Goal: Information Seeking & Learning: Learn about a topic

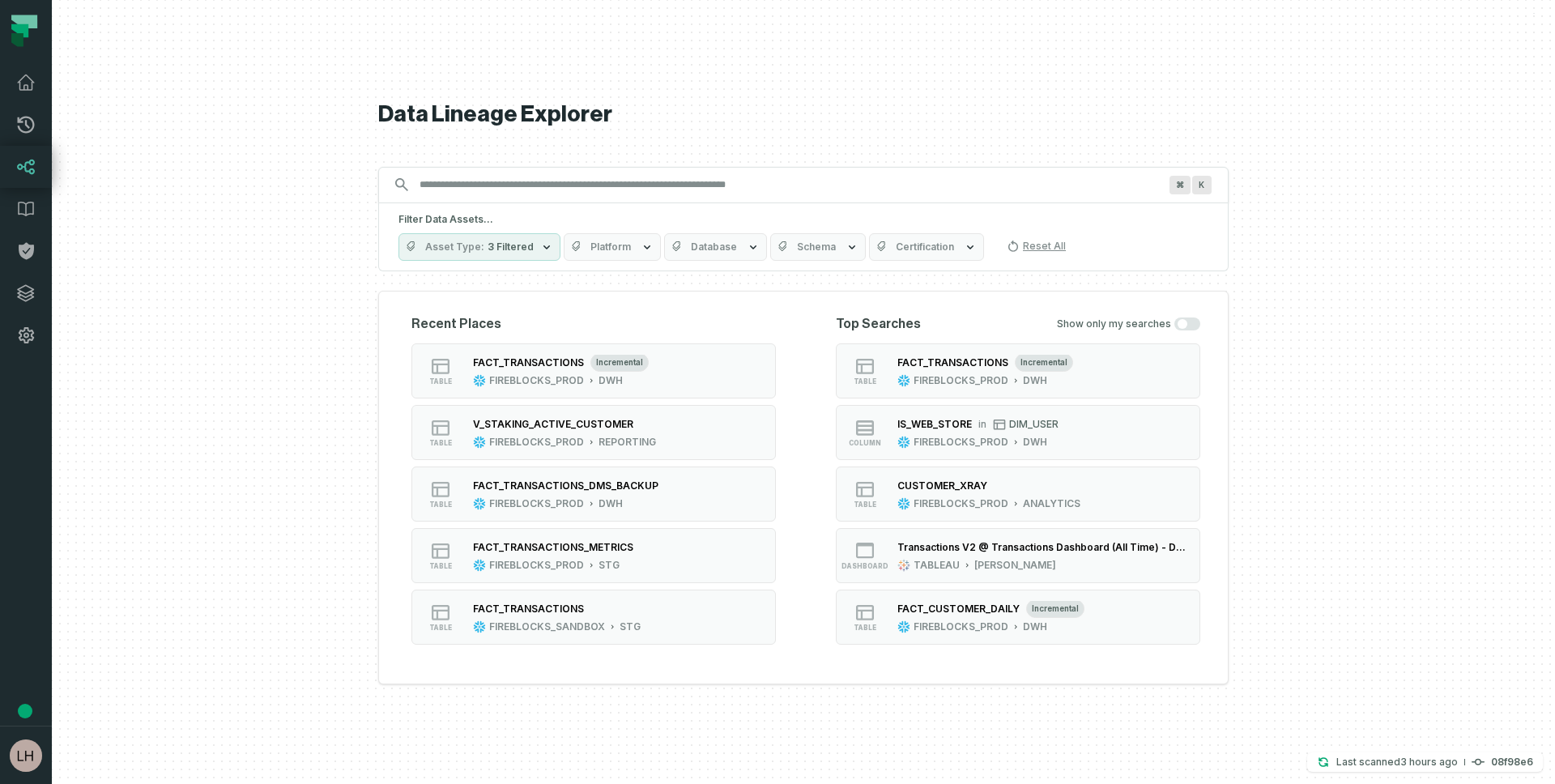
click at [714, 179] on input "Discovery Provider cmdk menu" at bounding box center [788, 184] width 757 height 26
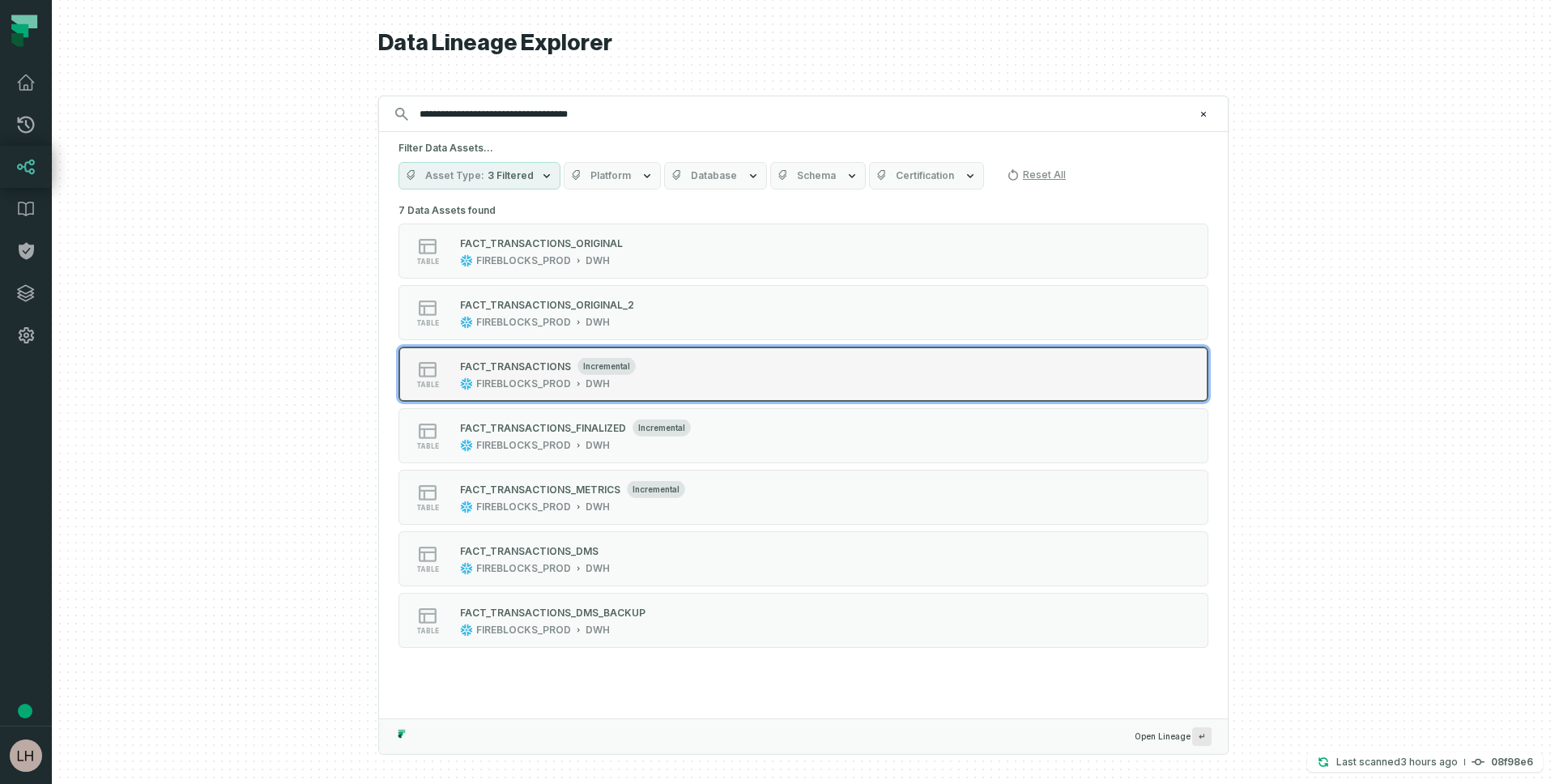
type input "**********"
click at [510, 369] on div "FACT_TRANSACTIONS" at bounding box center [515, 366] width 111 height 12
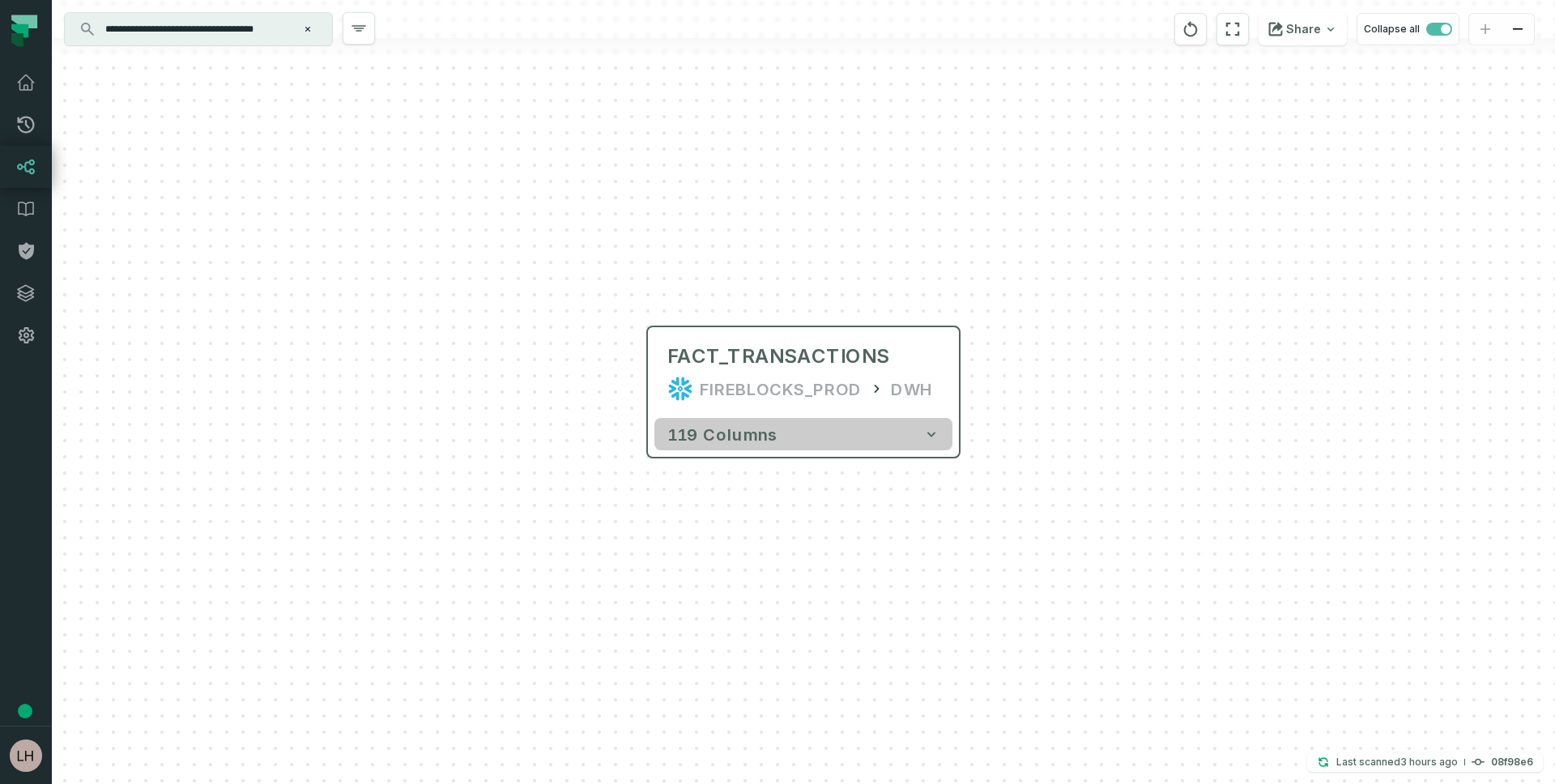
click at [868, 444] on button "119 columns" at bounding box center [803, 434] width 298 height 33
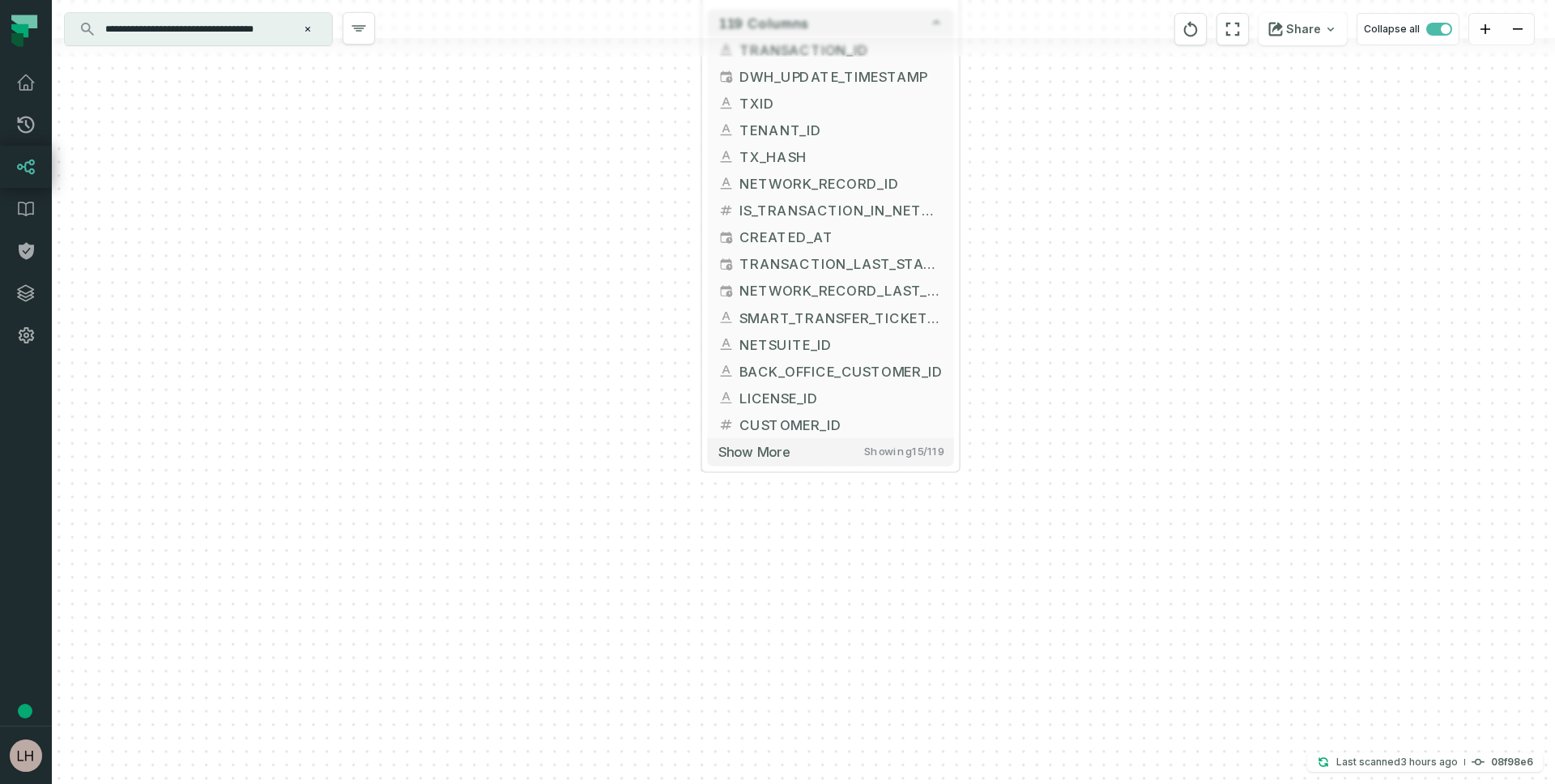
drag, startPoint x: 1238, startPoint y: 535, endPoint x: 1238, endPoint y: 113, distance: 422.0
click at [1238, 111] on div "+ FACT_TRANSACTIONS FIREBLOCKS_PROD DWH + 119 columns + TRANSACTION_ID + DWH_UP…" at bounding box center [802, 392] width 1502 height 784
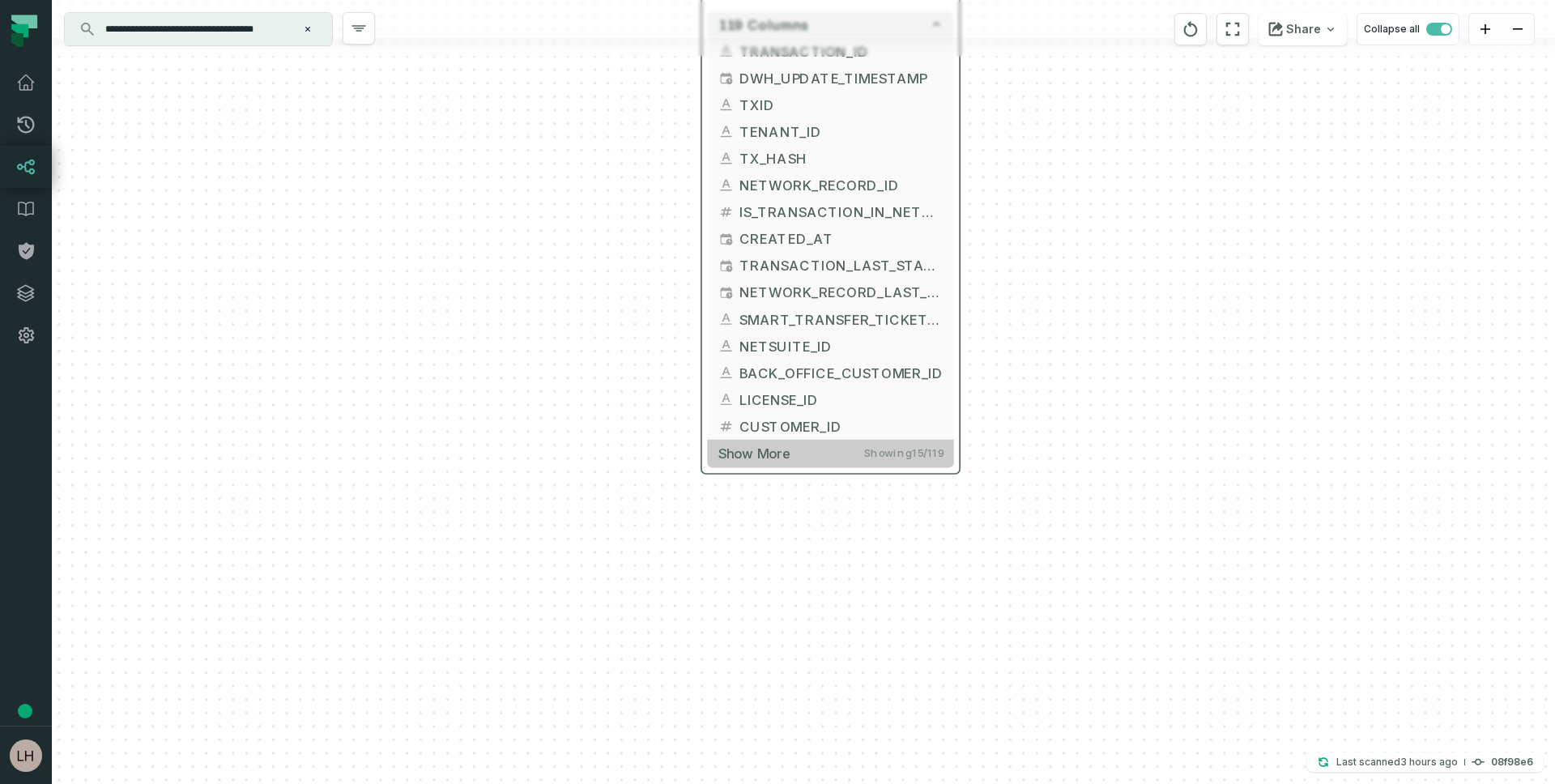
click at [768, 453] on span "Show more" at bounding box center [754, 453] width 72 height 17
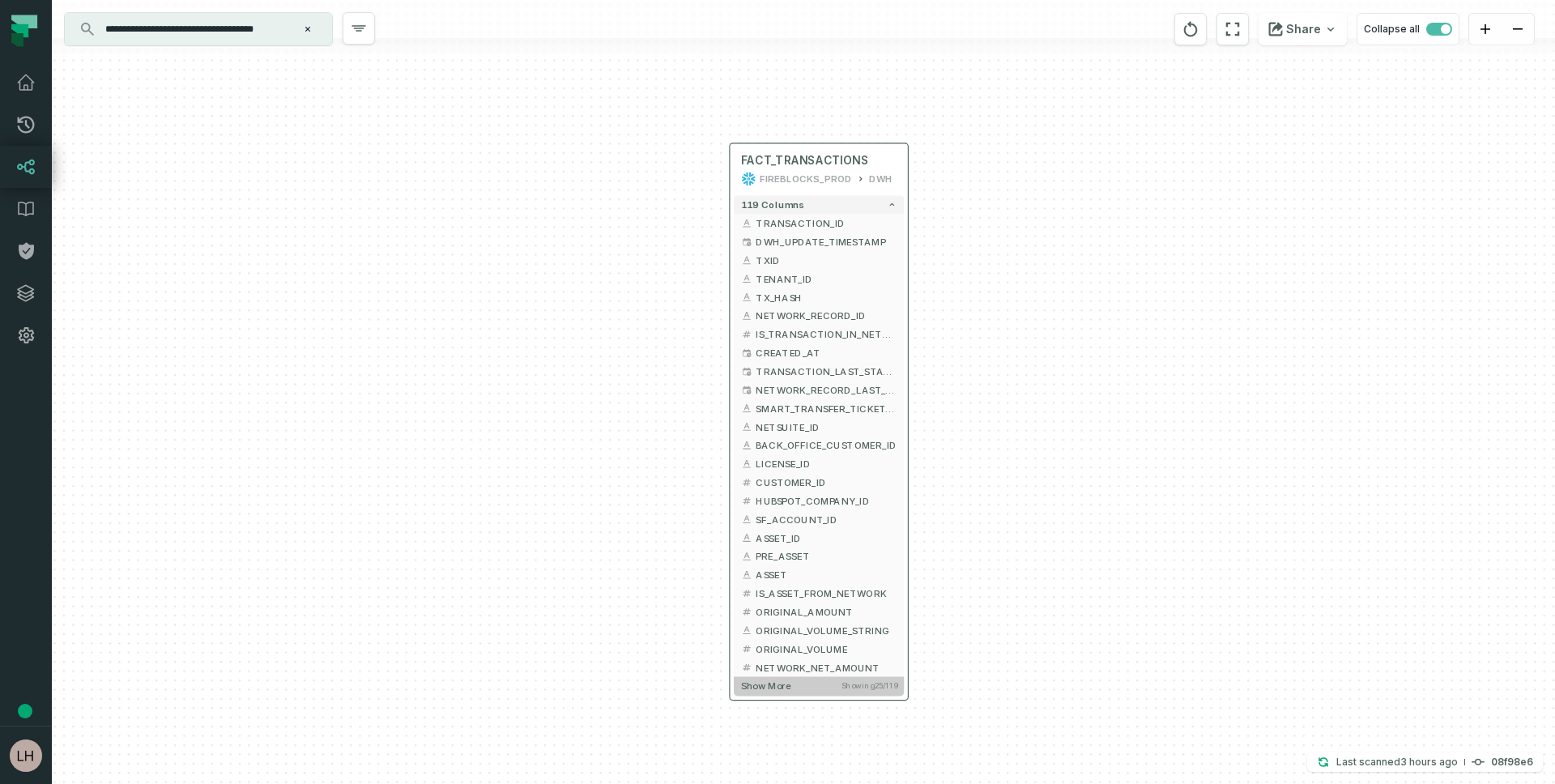
click at [765, 683] on span "Show more" at bounding box center [766, 686] width 50 height 11
click at [764, 687] on span "Show more" at bounding box center [766, 686] width 50 height 11
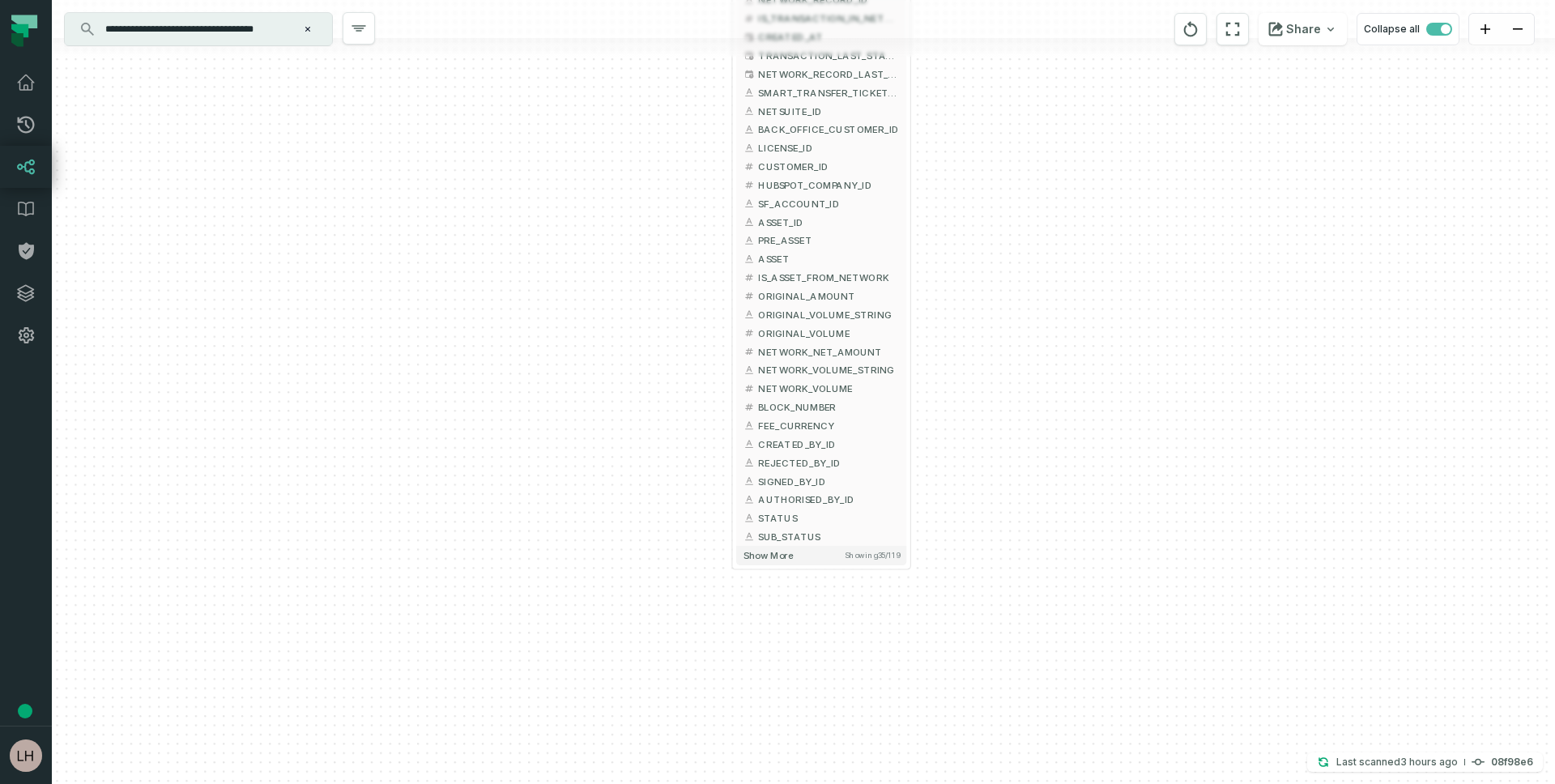
drag, startPoint x: 1118, startPoint y: 583, endPoint x: 1121, endPoint y: 268, distance: 315.0
click at [1121, 267] on div "+ FACT_TRANSACTIONS FIREBLOCKS_PROD DWH + 119 columns + TRANSACTION_ID + DWH_UP…" at bounding box center [802, 392] width 1502 height 784
click at [765, 556] on span "Show more" at bounding box center [768, 555] width 50 height 11
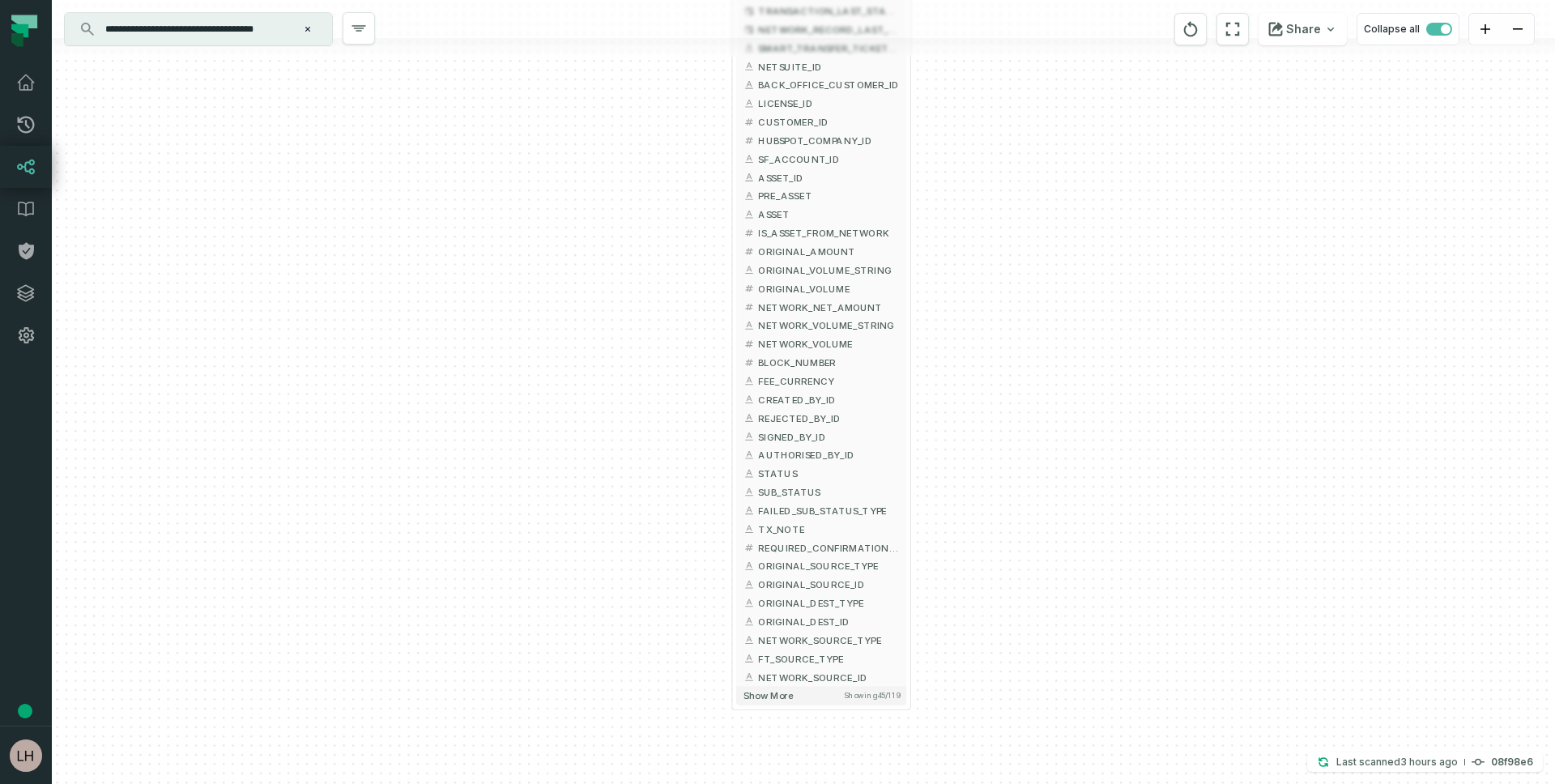
drag, startPoint x: 1096, startPoint y: 555, endPoint x: 1095, endPoint y: 292, distance: 263.0
click at [1095, 291] on div "+ FACT_TRANSACTIONS FIREBLOCKS_PROD DWH + 119 columns + TRANSACTION_ID + DWH_UP…" at bounding box center [802, 392] width 1502 height 784
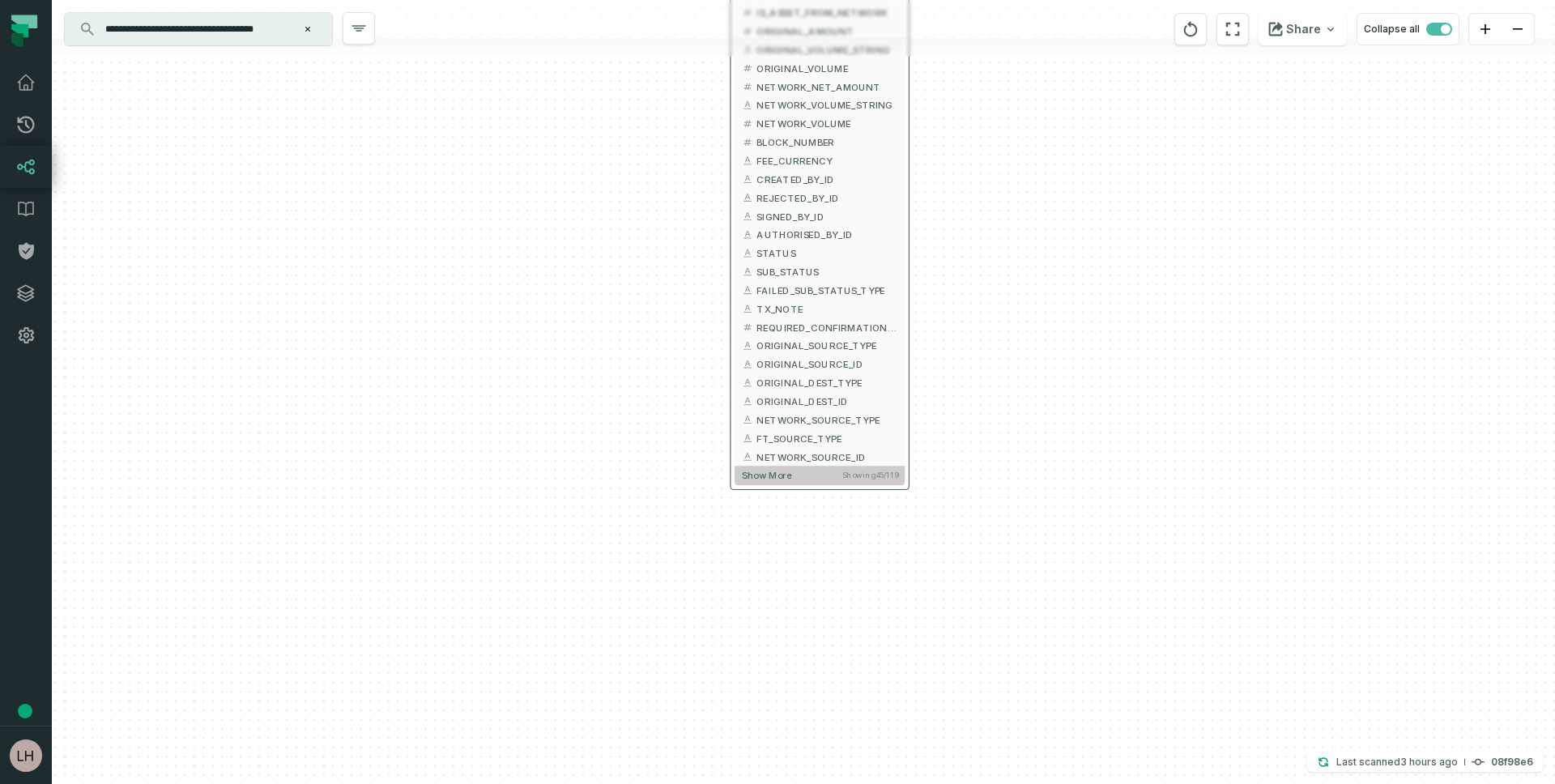
click at [768, 476] on span "Show more" at bounding box center [767, 475] width 50 height 11
click at [759, 472] on span "Show more" at bounding box center [767, 476] width 50 height 11
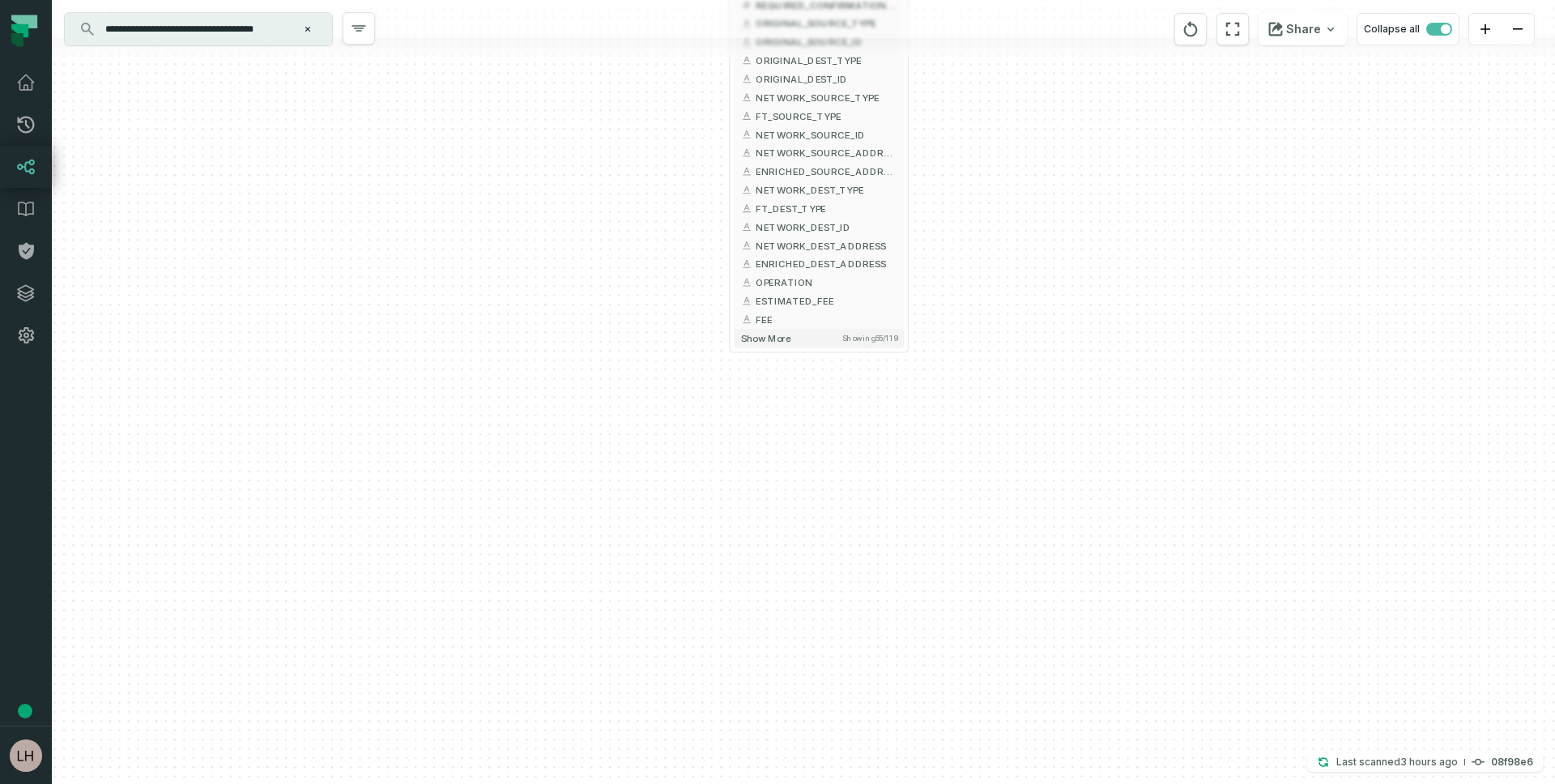
drag, startPoint x: 1173, startPoint y: 593, endPoint x: 1172, endPoint y: 270, distance: 323.0
click at [1172, 270] on div "+ FACT_TRANSACTIONS FIREBLOCKS_PROD DWH + 119 columns + TRANSACTION_ID + DWH_UP…" at bounding box center [802, 392] width 1502 height 784
click at [764, 336] on span "Show more" at bounding box center [766, 338] width 50 height 11
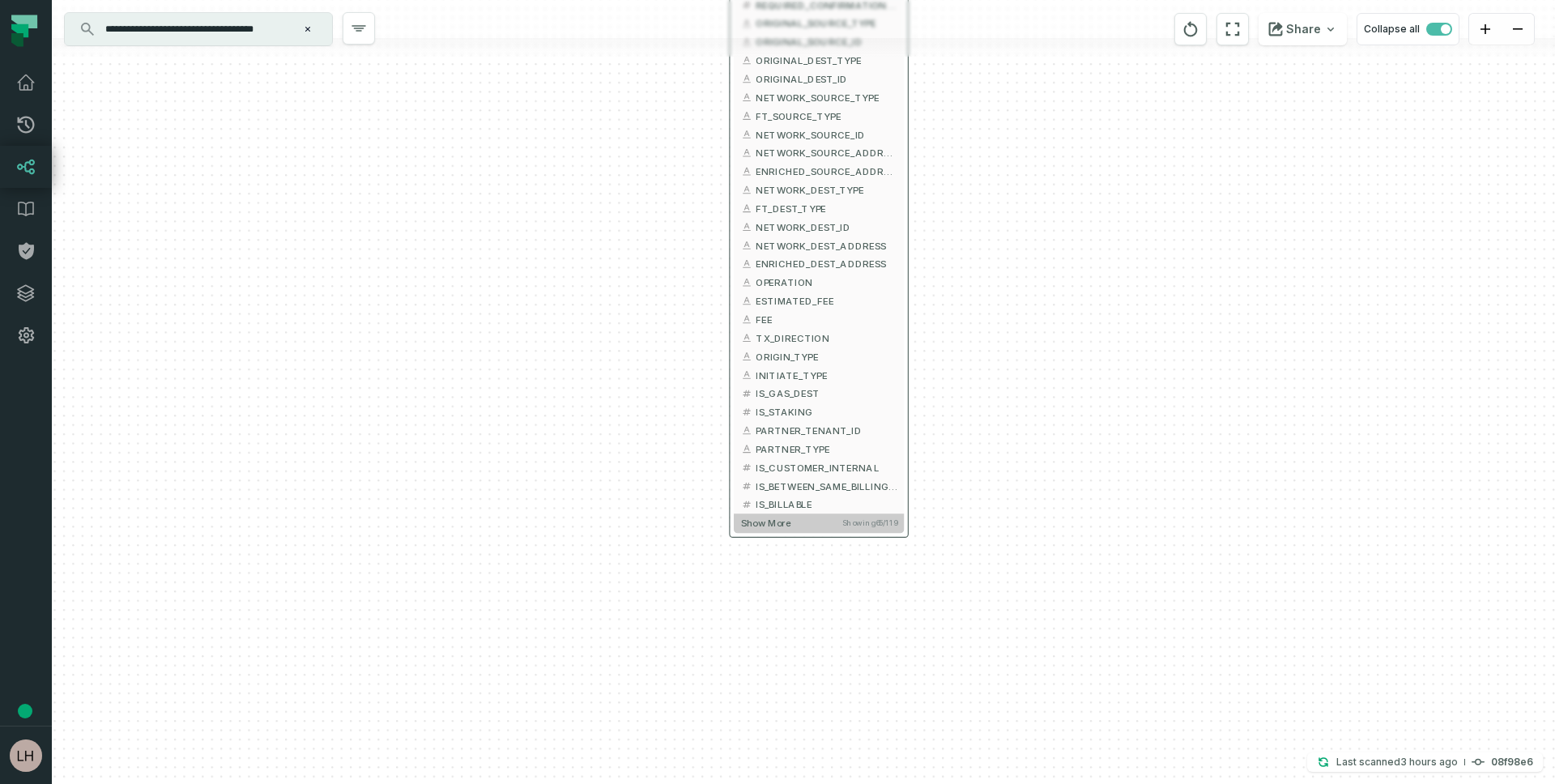
click at [771, 514] on button "Show more Showing 65 / 119" at bounding box center [819, 522] width 170 height 18
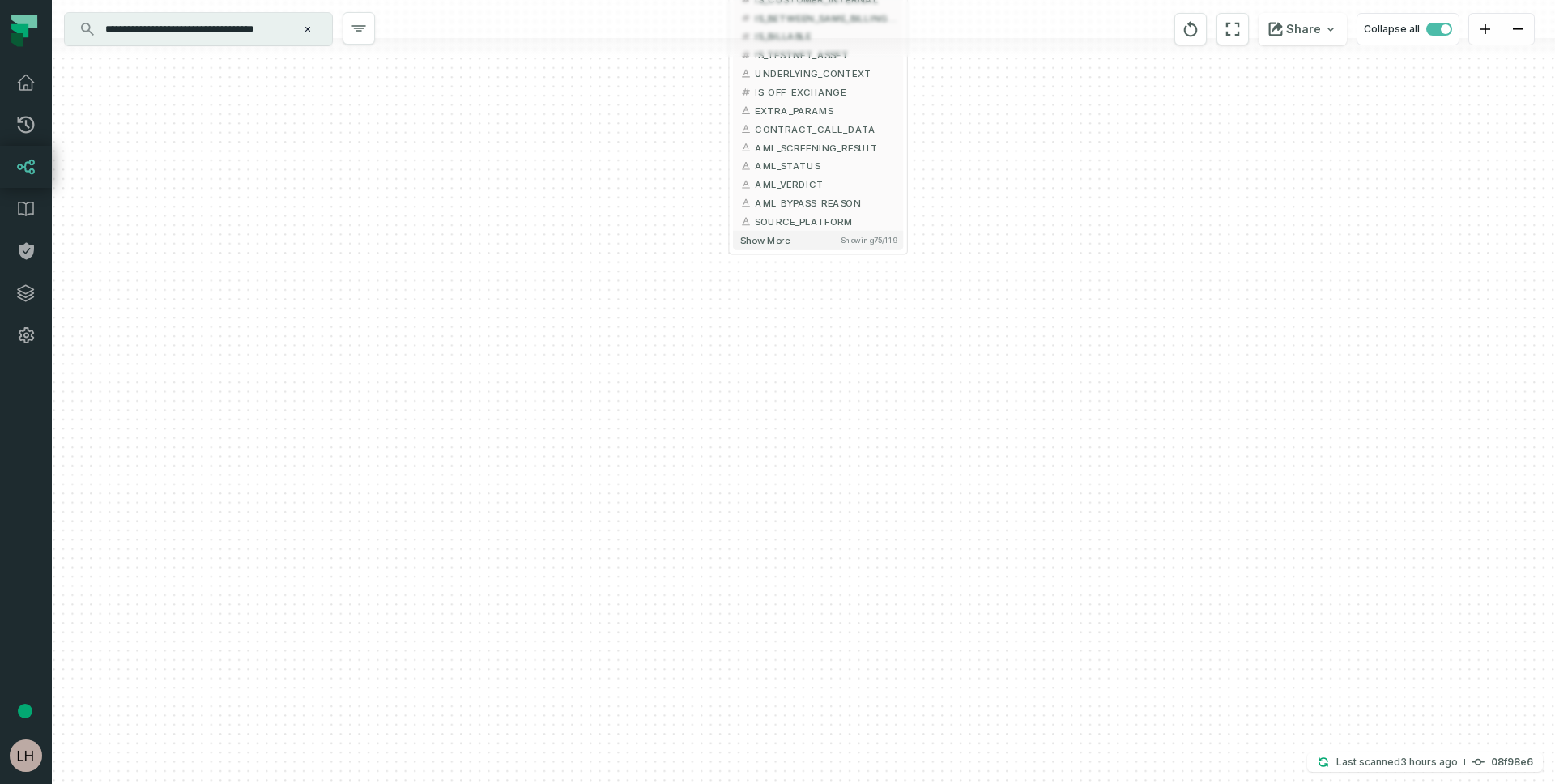
drag, startPoint x: 1049, startPoint y: 629, endPoint x: 1034, endPoint y: 169, distance: 460.2
click at [1049, 161] on div "+ FACT_TRANSACTIONS FIREBLOCKS_PROD DWH + 119 columns + TRANSACTION_ID + DWH_UP…" at bounding box center [802, 392] width 1502 height 784
click at [754, 238] on span "Show more" at bounding box center [765, 241] width 50 height 11
drag, startPoint x: 1056, startPoint y: 386, endPoint x: 1056, endPoint y: 192, distance: 194.0
click at [1056, 192] on div "+ FACT_TRANSACTIONS FIREBLOCKS_PROD DWH + 119 columns + TRANSACTION_ID + DWH_UP…" at bounding box center [802, 392] width 1502 height 784
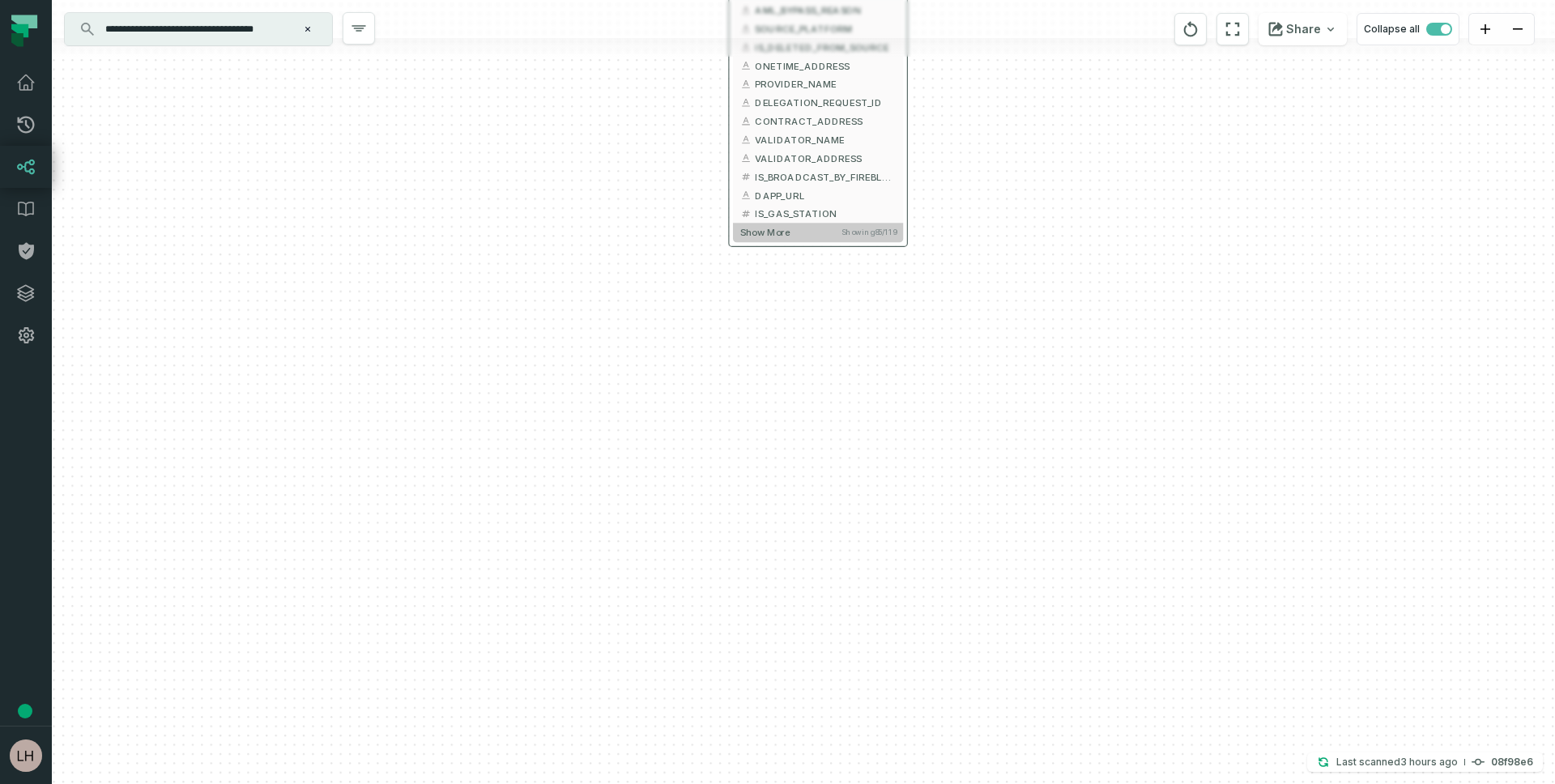
click at [757, 230] on span "Show more" at bounding box center [765, 232] width 50 height 11
click at [727, 192] on button "+" at bounding box center [729, 196] width 17 height 17
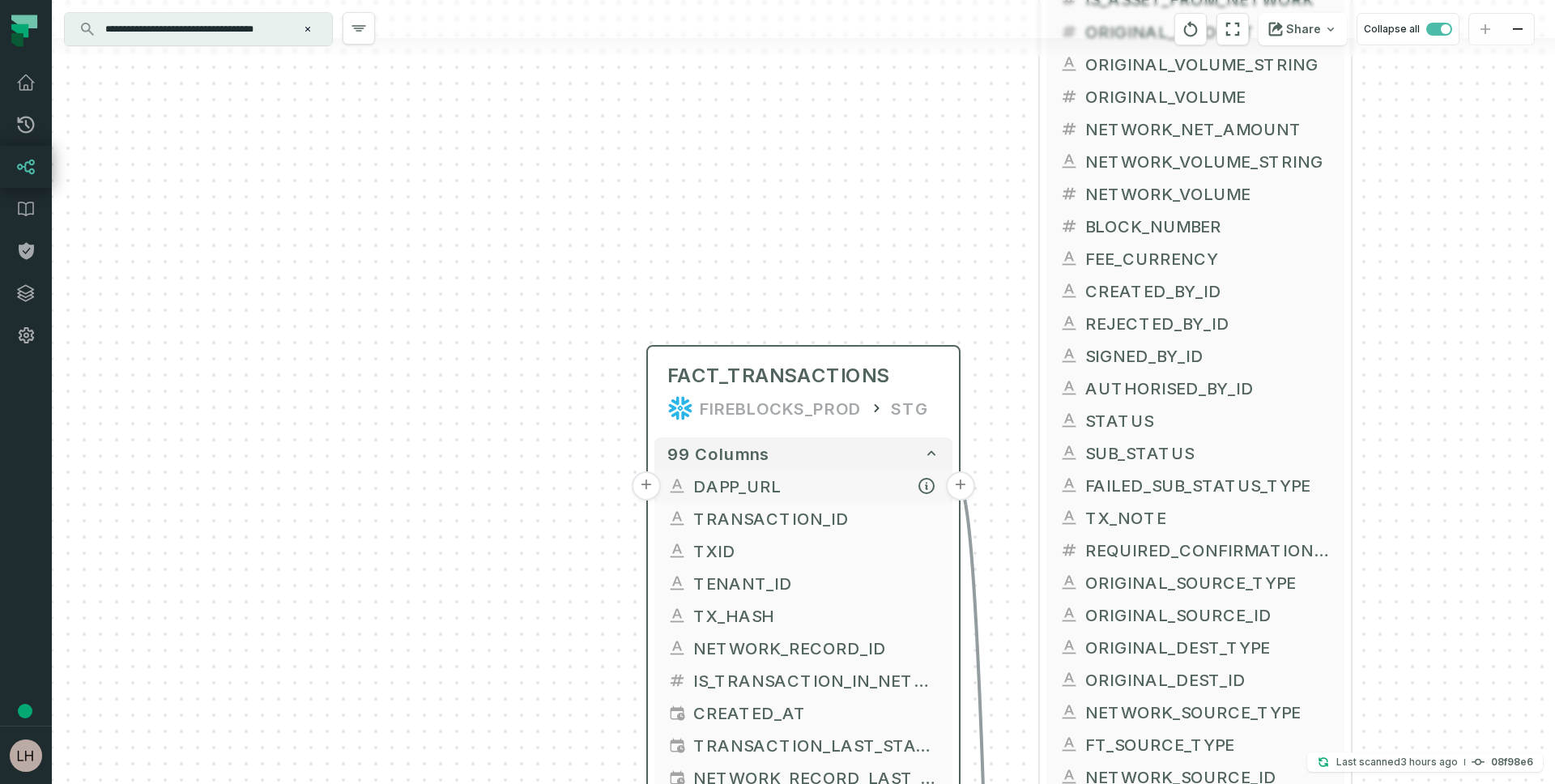
click at [648, 480] on button "+" at bounding box center [646, 486] width 29 height 29
click at [648, 487] on button "+" at bounding box center [646, 487] width 29 height 29
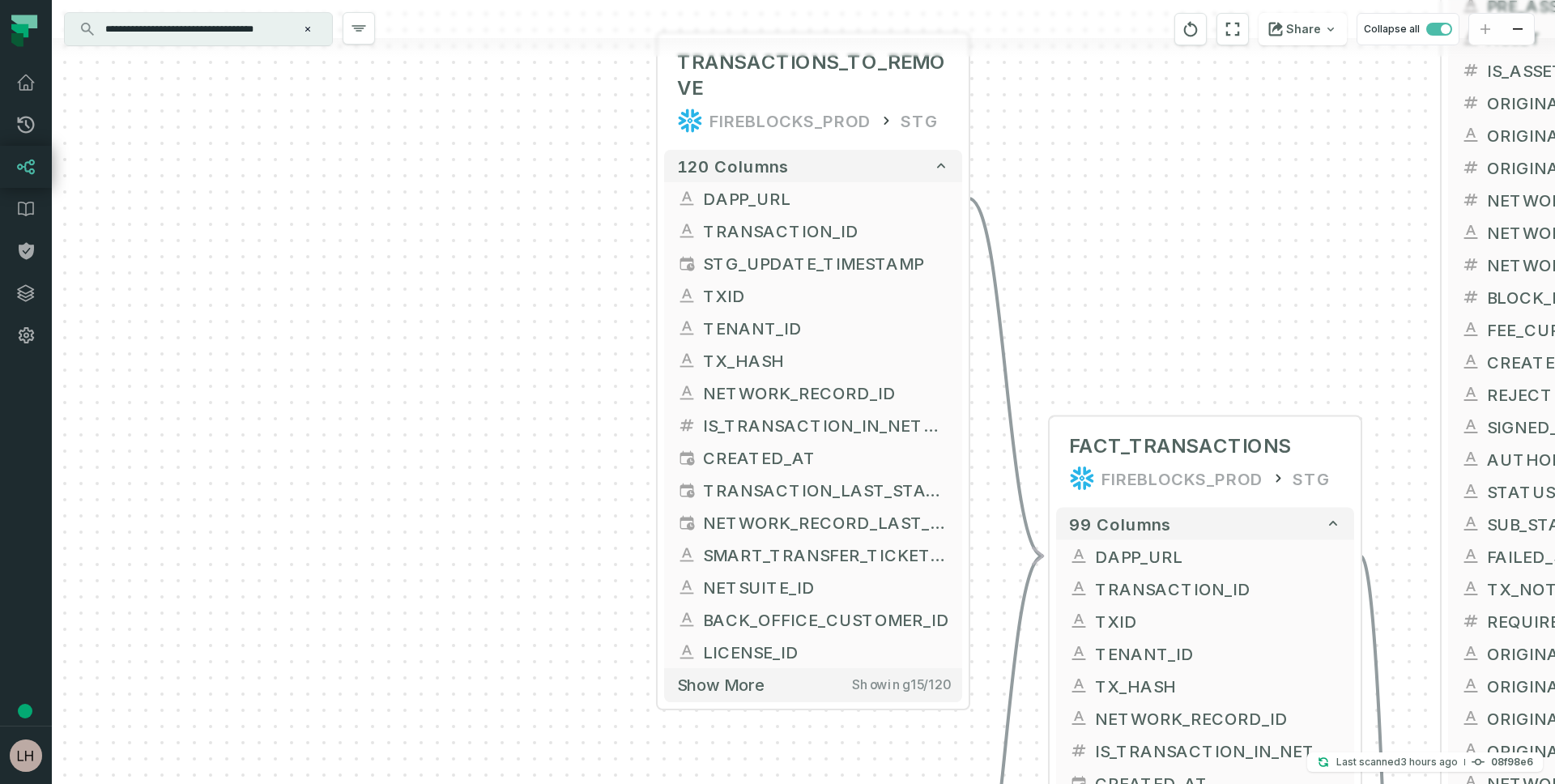
drag, startPoint x: 368, startPoint y: 620, endPoint x: 378, endPoint y: 393, distance: 227.2
click at [378, 393] on div "+ TRANSACTIONS_TO_REMOVE FIREBLOCKS_PROD STG + 120 columns + DAPP_URL - + TRANS…" at bounding box center [802, 392] width 1502 height 784
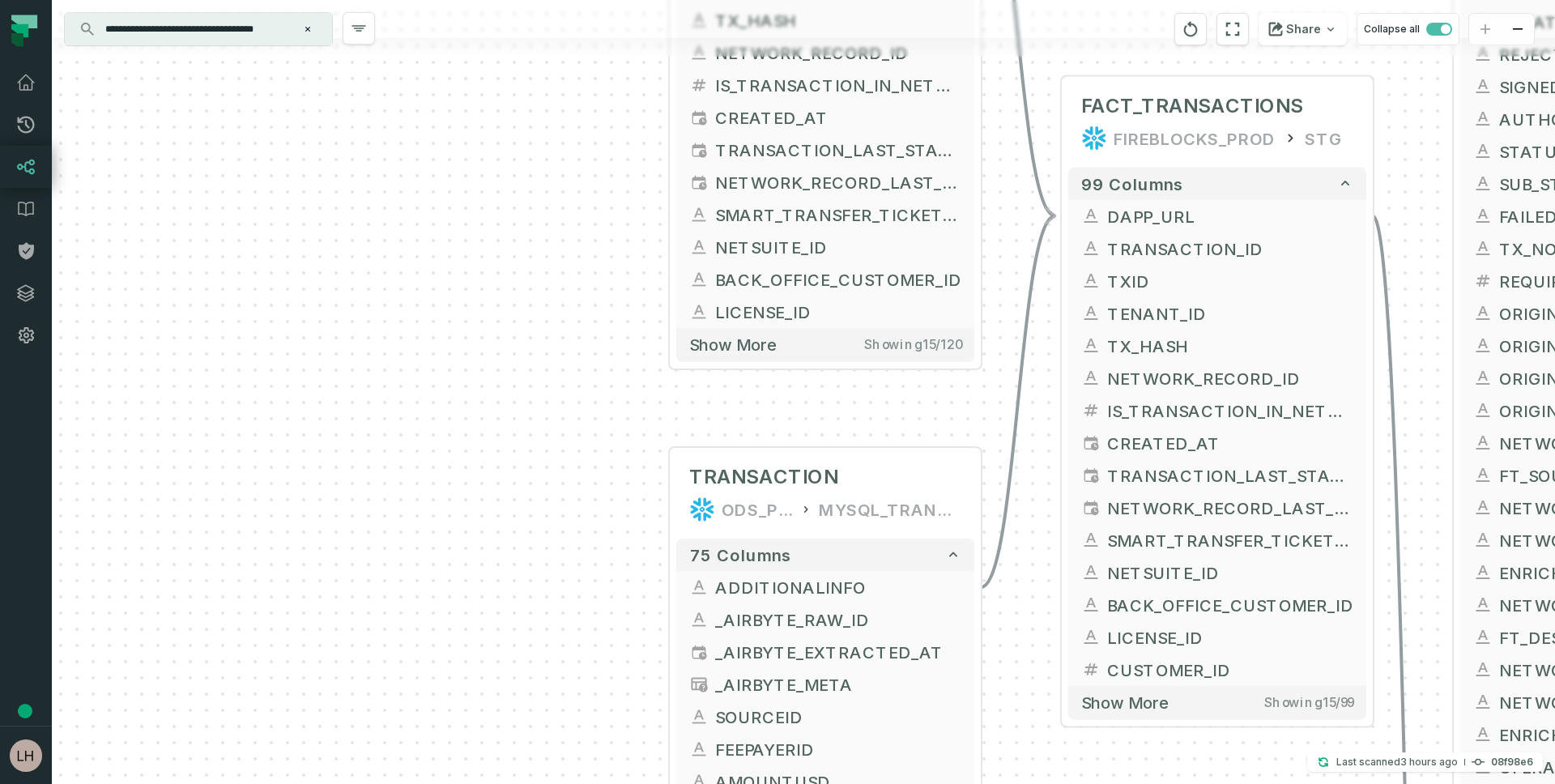
drag, startPoint x: 482, startPoint y: 533, endPoint x: 493, endPoint y: 193, distance: 340.2
click at [493, 193] on div "+ TRANSACTIONS_TO_REMOVE FIREBLOCKS_PROD STG + 120 columns + DAPP_URL - + TRANS…" at bounding box center [802, 392] width 1502 height 784
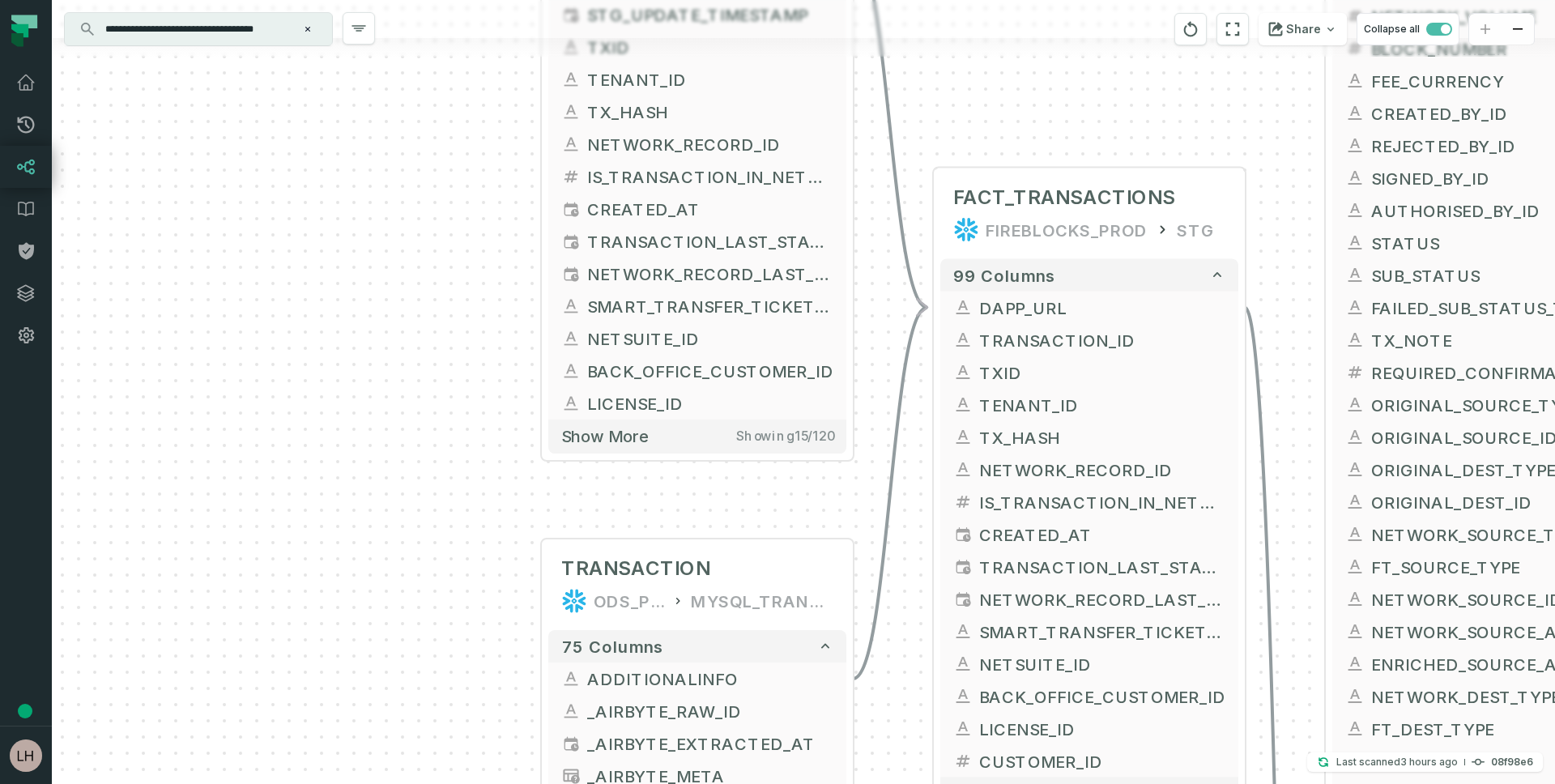
drag, startPoint x: 484, startPoint y: 356, endPoint x: 358, endPoint y: 453, distance: 159.0
click at [358, 453] on div "+ TRANSACTIONS_TO_REMOVE FIREBLOCKS_PROD STG + 120 columns + DAPP_URL - + TRANS…" at bounding box center [802, 392] width 1502 height 784
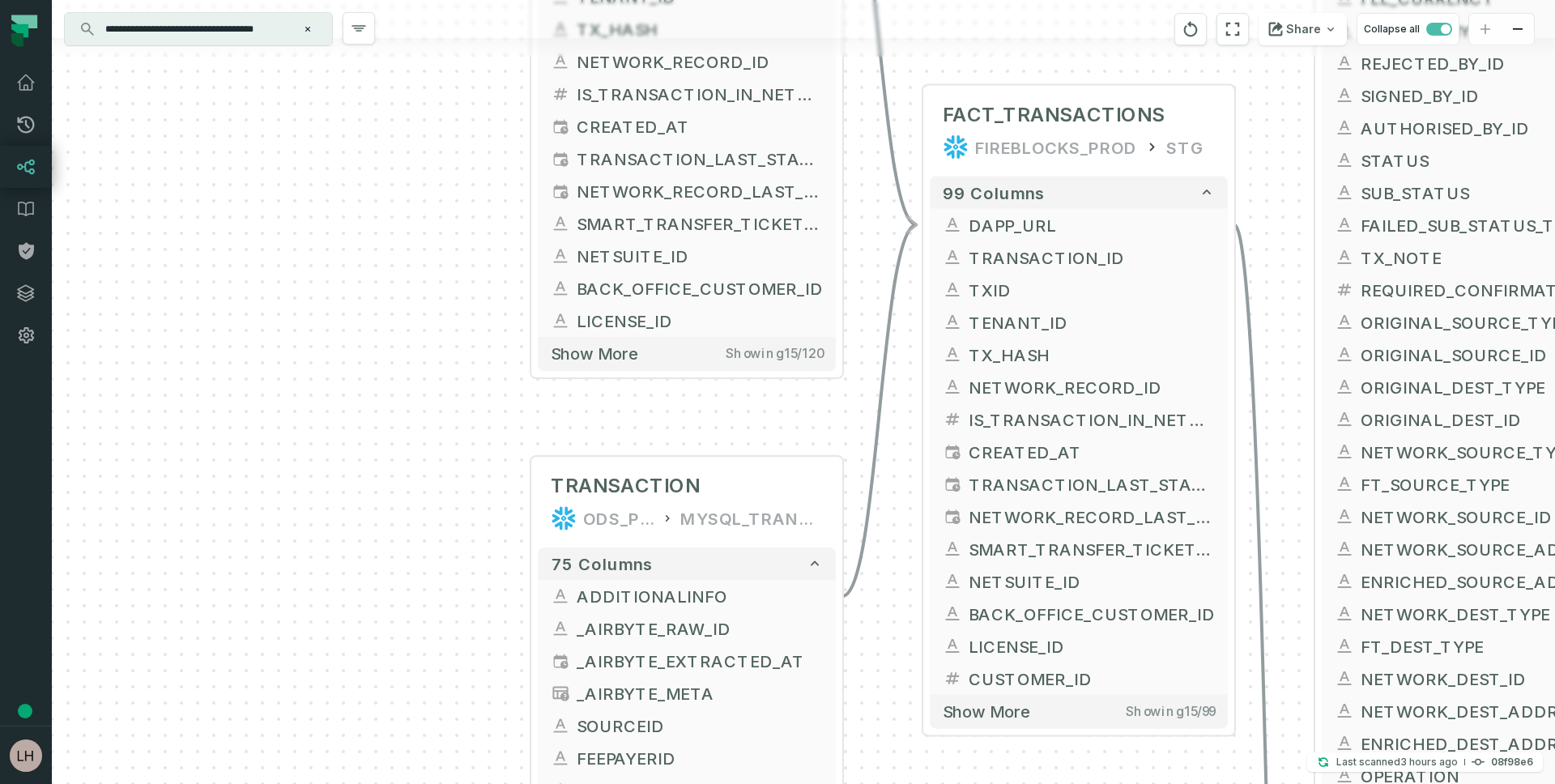
drag, startPoint x: 333, startPoint y: 359, endPoint x: 320, endPoint y: 268, distance: 91.9
click at [320, 268] on div "+ TRANSACTIONS_TO_REMOVE FIREBLOCKS_PROD STG + 120 columns + DAPP_URL - + TRANS…" at bounding box center [802, 392] width 1502 height 784
click at [531, 594] on button "+" at bounding box center [529, 596] width 29 height 29
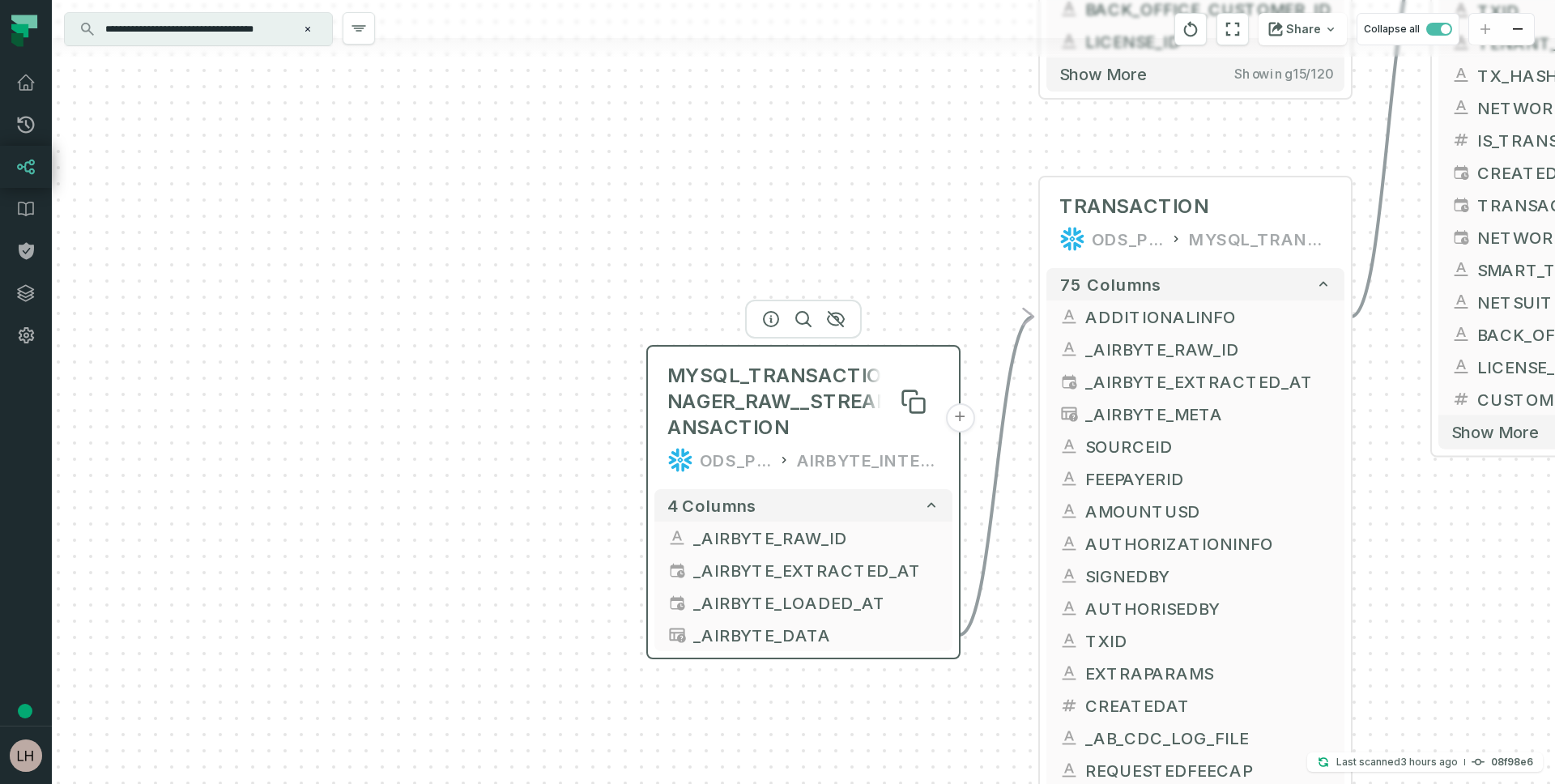
click at [694, 437] on span "MYSQL_TRANSACTION_MANAGER_RAW__STREAM_TRANSACTION" at bounding box center [803, 401] width 272 height 77
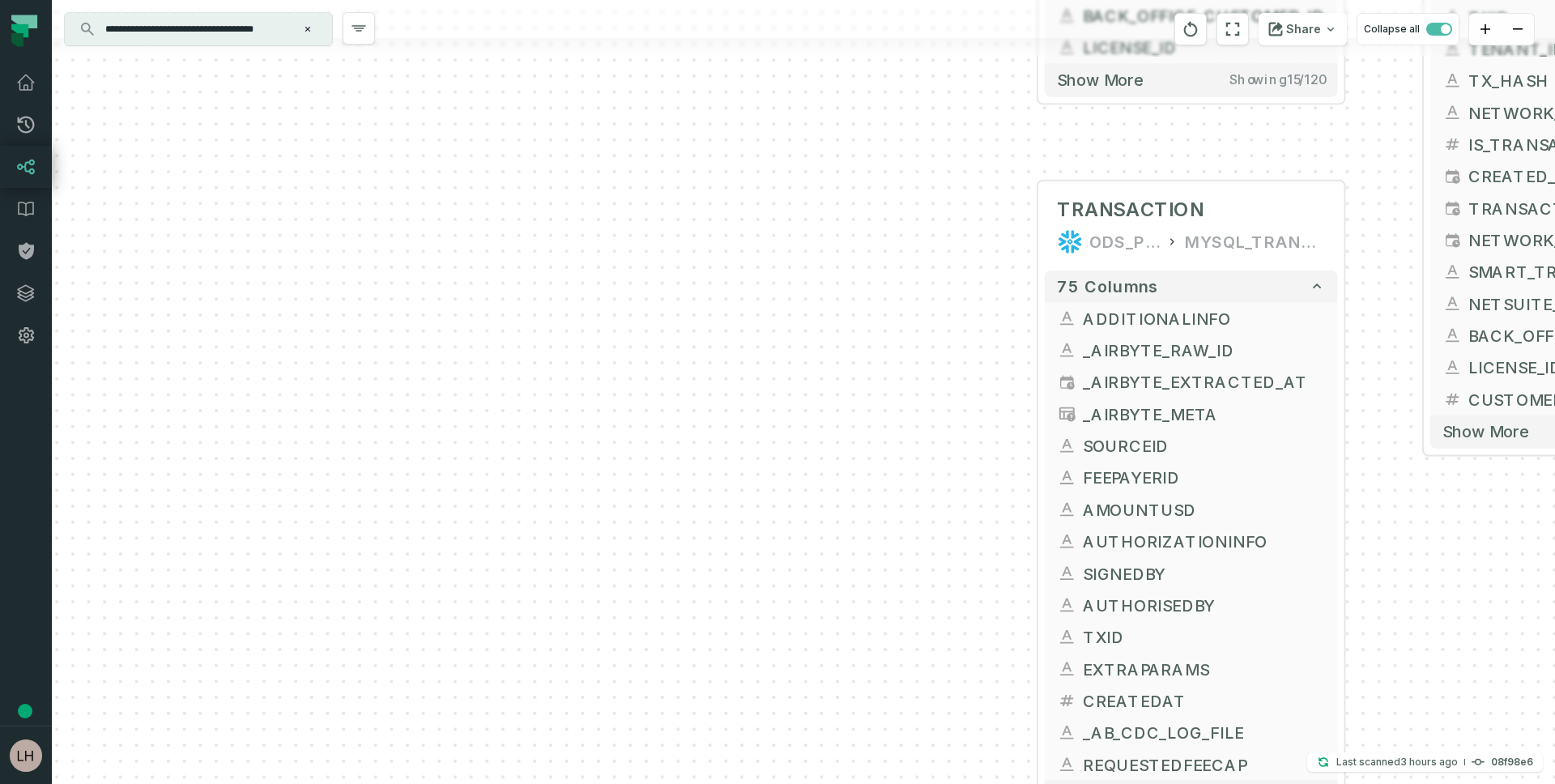
click at [925, 395] on div "+ TRANSACTIONS_TO_REMOVE FIREBLOCKS_PROD STG + 120 columns + DAPP_URL - + TRANS…" at bounding box center [802, 392] width 1502 height 784
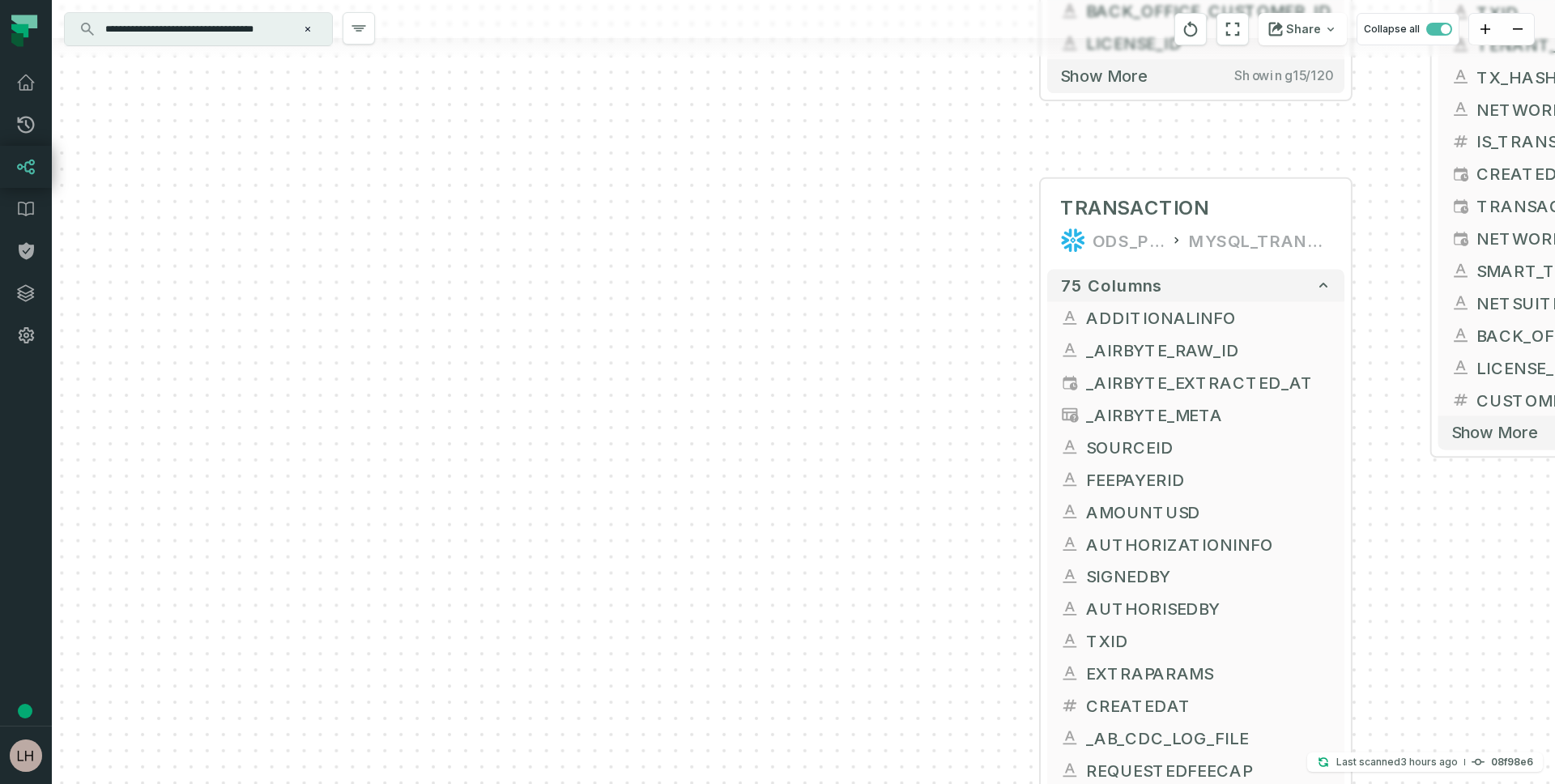
click at [1381, 213] on div "+ TRANSACTIONS_TO_REMOVE FIREBLOCKS_PROD STG + 120 columns + DAPP_URL - + TRANS…" at bounding box center [802, 392] width 1502 height 784
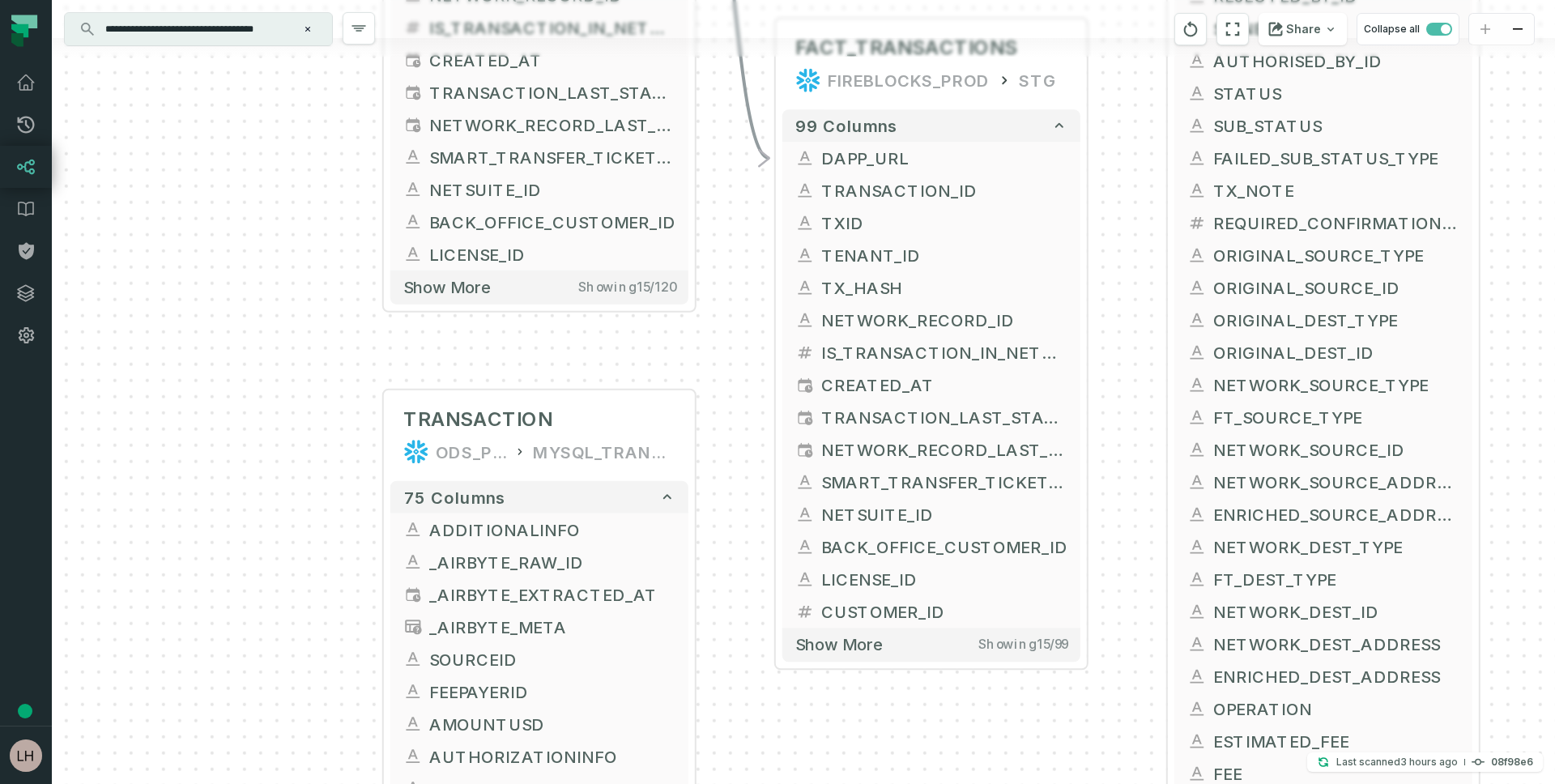
drag, startPoint x: 1386, startPoint y: 218, endPoint x: 732, endPoint y: 428, distance: 686.9
click at [732, 429] on div "+ TRANSACTIONS_TO_REMOVE FIREBLOCKS_PROD STG + 120 columns + DAPP_URL - + TRANS…" at bounding box center [802, 392] width 1502 height 784
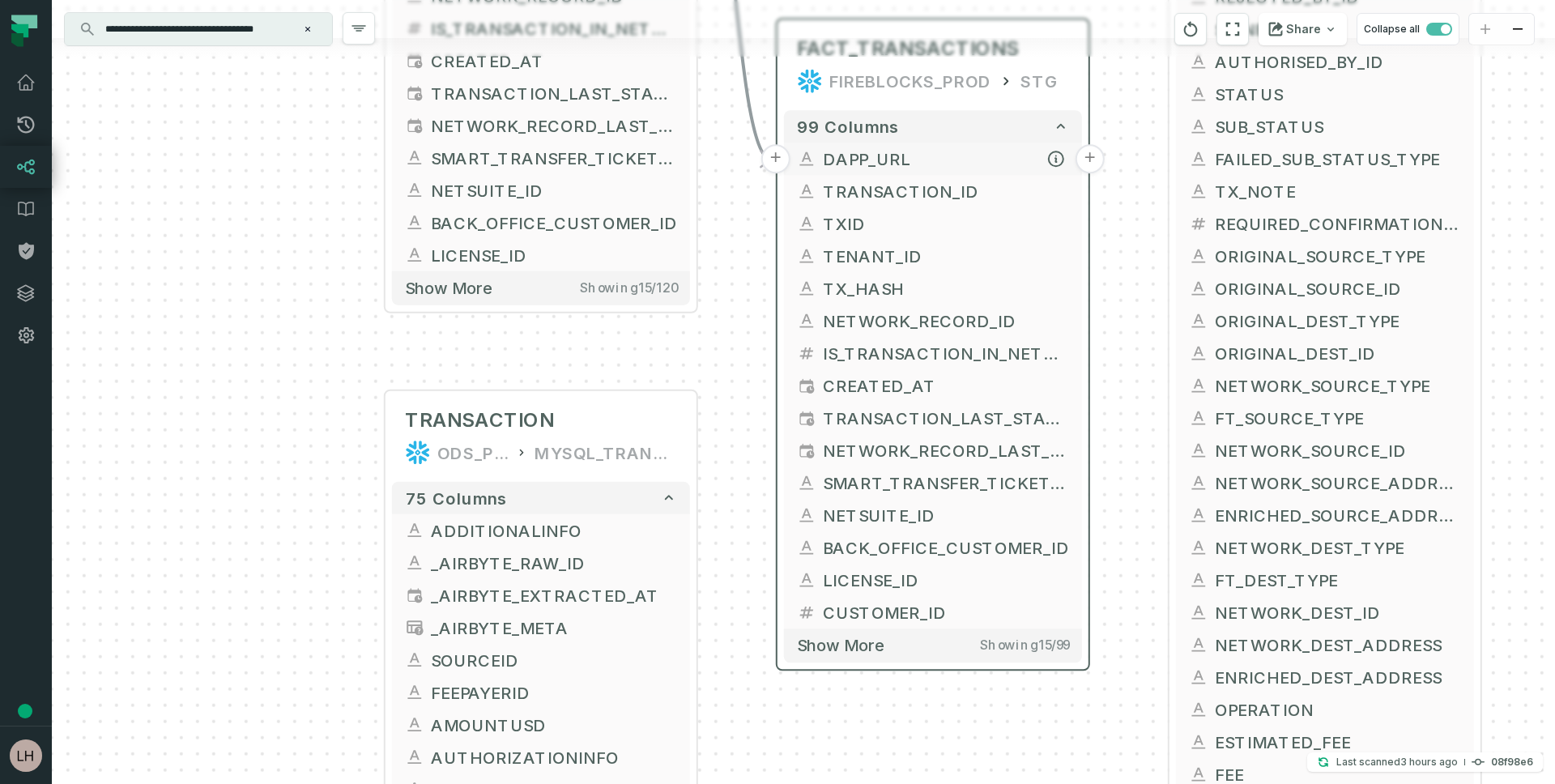
click at [776, 152] on button "+" at bounding box center [776, 159] width 29 height 29
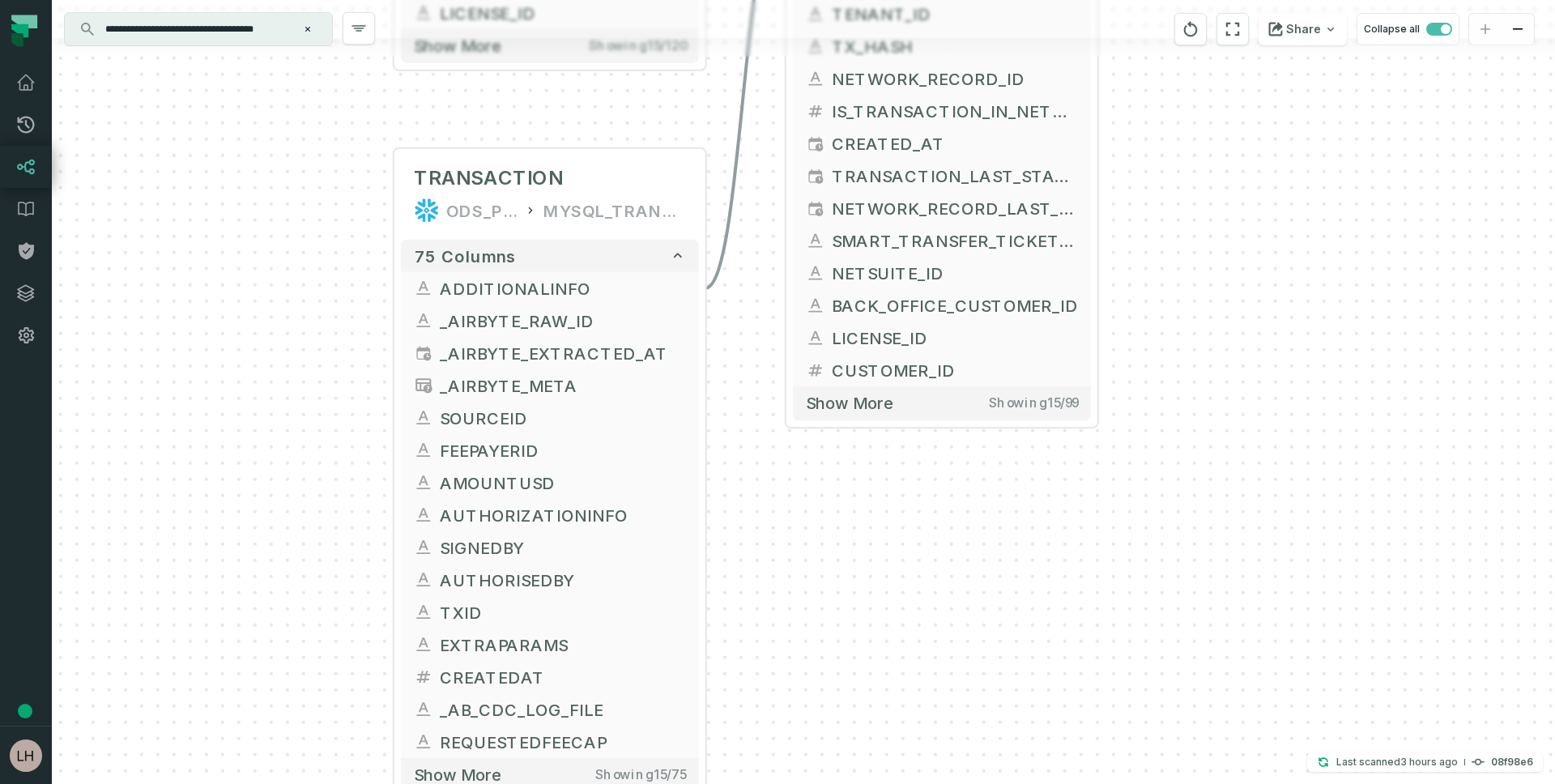
drag, startPoint x: 343, startPoint y: 598, endPoint x: 352, endPoint y: 350, distance: 248.2
click at [352, 350] on div "+ TRANSACTIONS_TO_REMOVE FIREBLOCKS_PROD STG + 120 columns + DAPP_URL - + TRANS…" at bounding box center [802, 392] width 1502 height 784
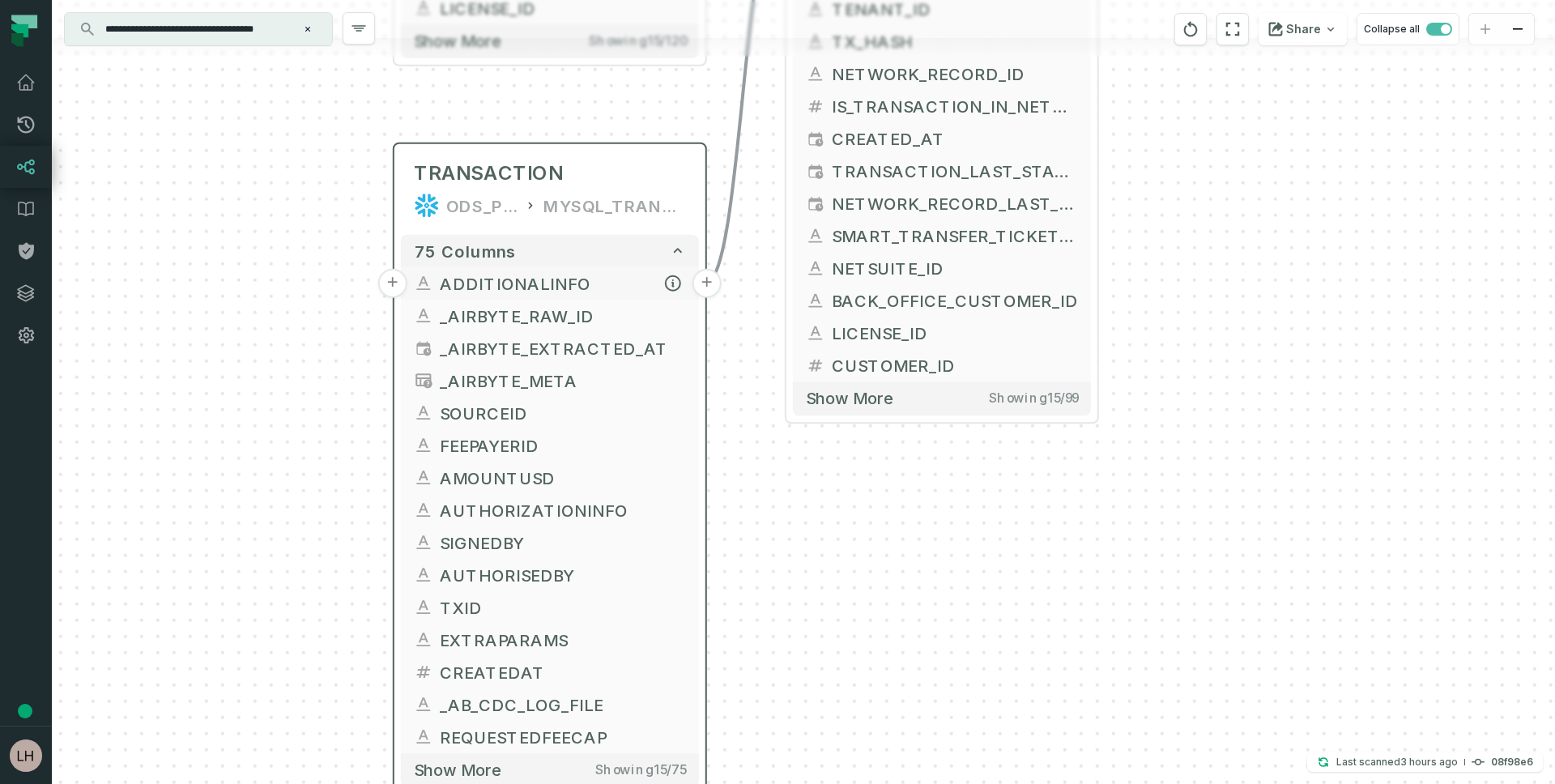
click at [497, 276] on span "ADDITIONALINFO" at bounding box center [562, 283] width 246 height 24
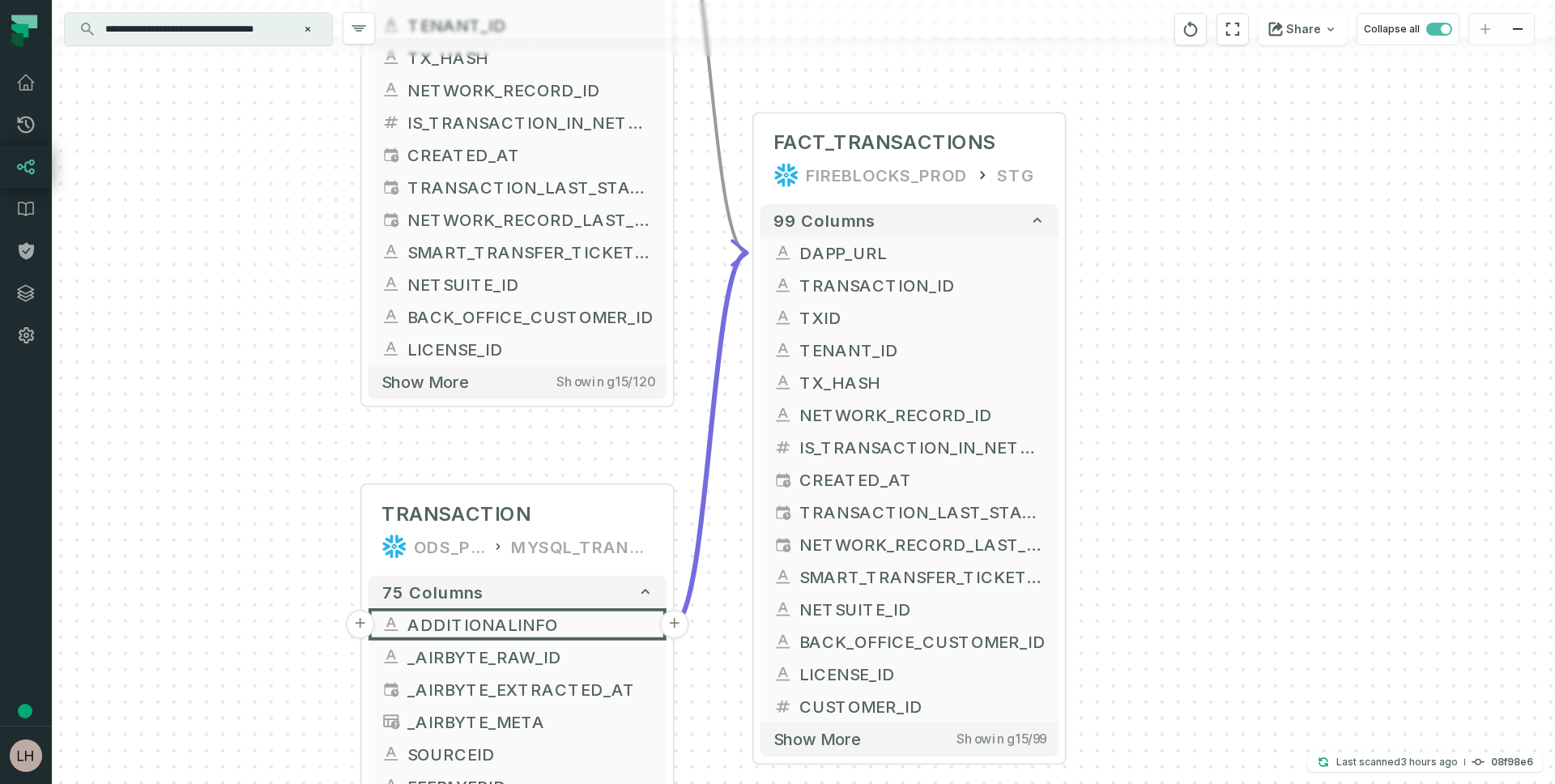
drag, startPoint x: 1247, startPoint y: 257, endPoint x: 1215, endPoint y: 598, distance: 342.5
click at [1215, 598] on div "+ TRANSACTIONS_TO_REMOVE FIREBLOCKS_PROD STG + 120 columns + DAPP_URL - + TRANS…" at bounding box center [802, 392] width 1502 height 784
